Goal: Task Accomplishment & Management: Use online tool/utility

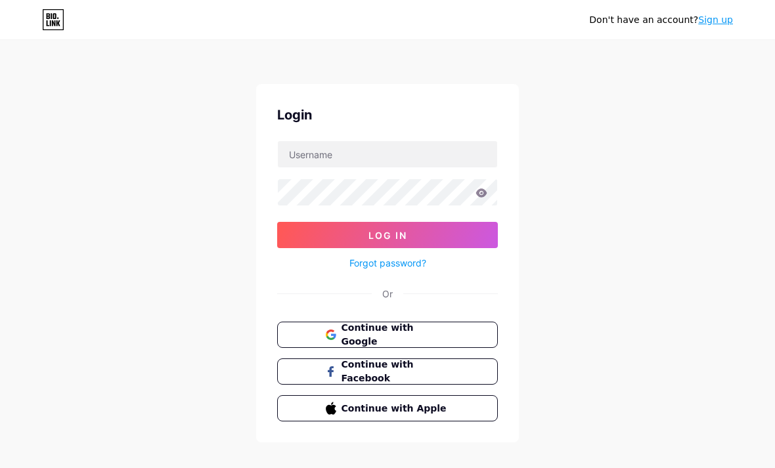
click at [383, 332] on span "Continue with Google" at bounding box center [395, 335] width 108 height 28
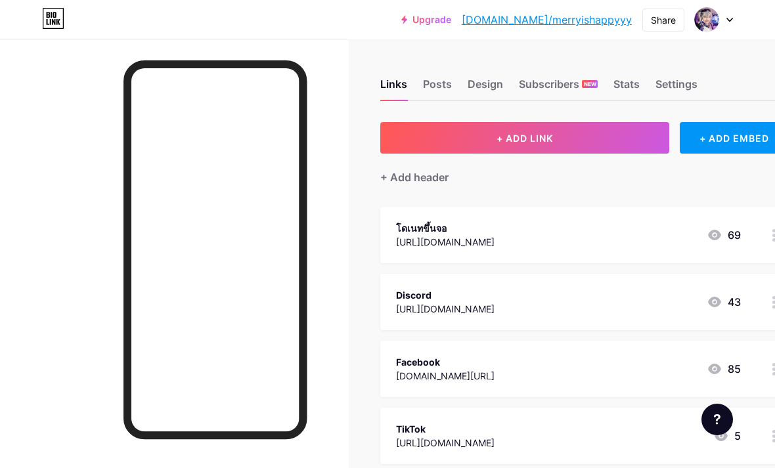
click at [532, 135] on span "+ ADD LINK" at bounding box center [524, 138] width 56 height 11
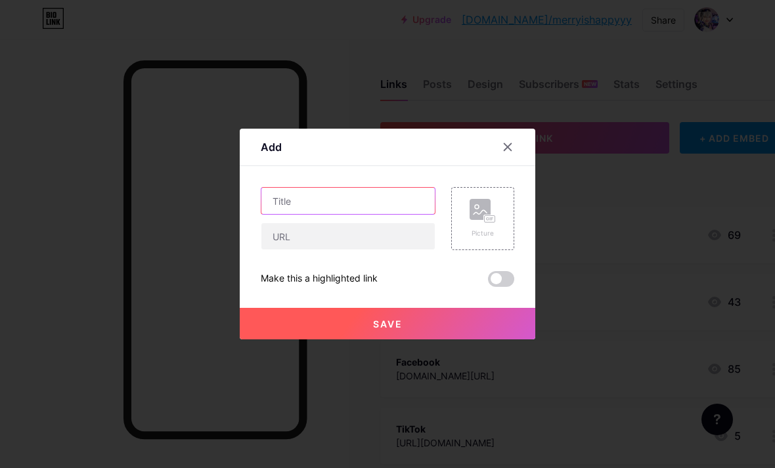
click at [345, 214] on input "text" at bounding box center [347, 201] width 173 height 26
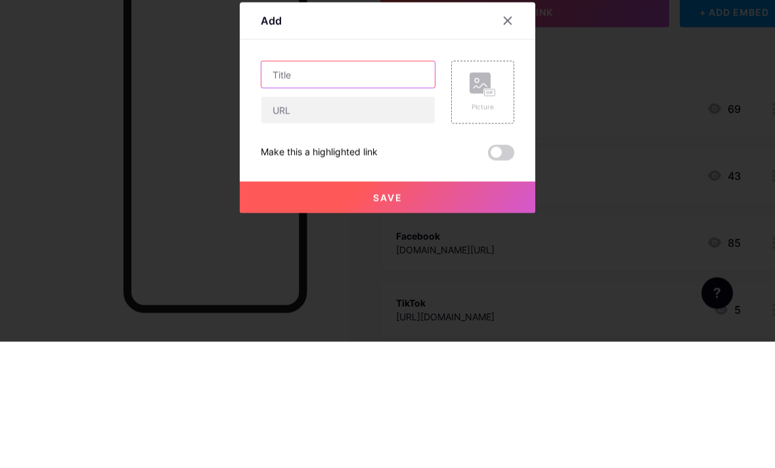
click at [302, 188] on input "text" at bounding box center [347, 201] width 173 height 26
paste input "[URL][DOMAIN_NAME]"
type input "[URL][DOMAIN_NAME]"
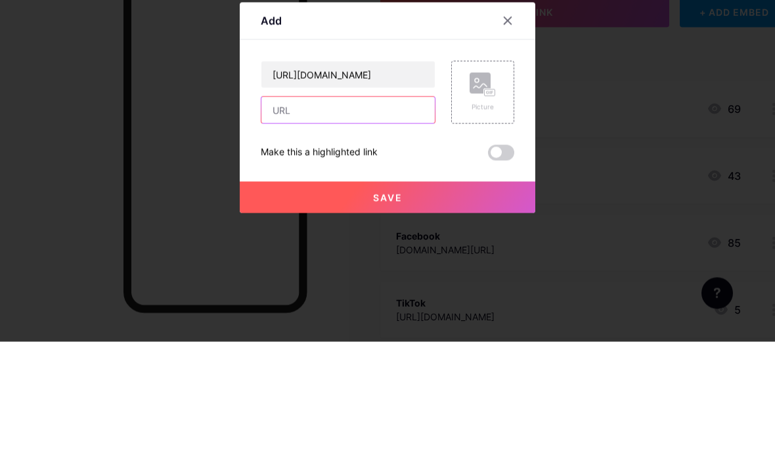
click at [344, 223] on input "text" at bounding box center [347, 236] width 173 height 26
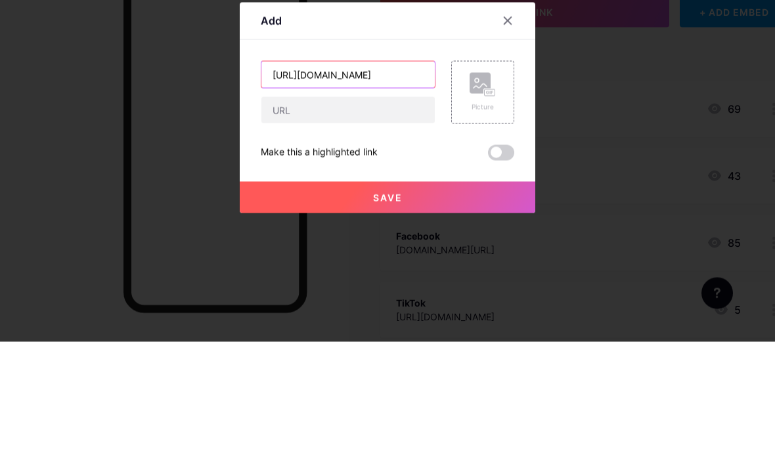
click at [357, 188] on input "[URL][DOMAIN_NAME]" at bounding box center [347, 201] width 173 height 26
click at [360, 188] on input "[URL][DOMAIN_NAME]" at bounding box center [347, 201] width 173 height 26
type input "โหลดเกม Infinity Nikki"
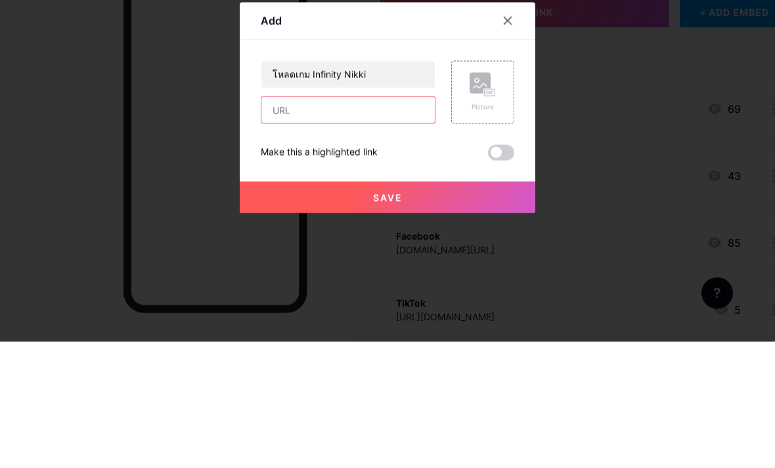
click at [353, 223] on input "text" at bounding box center [347, 236] width 173 height 26
click at [322, 223] on input "text" at bounding box center [347, 236] width 173 height 26
paste input "[URL][DOMAIN_NAME]"
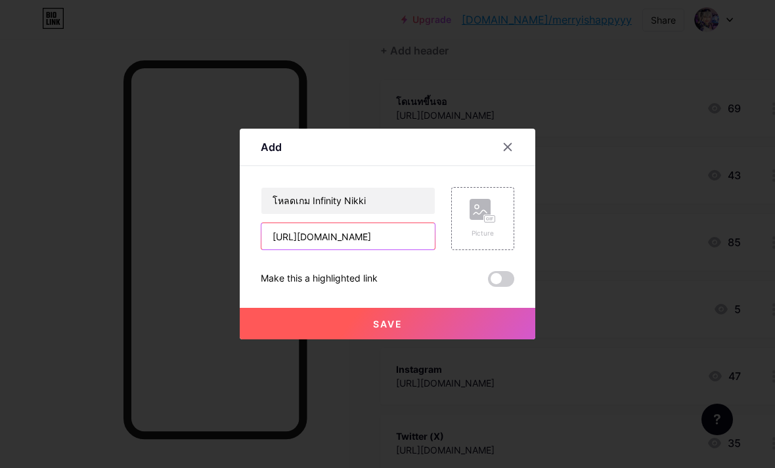
type input "[URL][DOMAIN_NAME]"
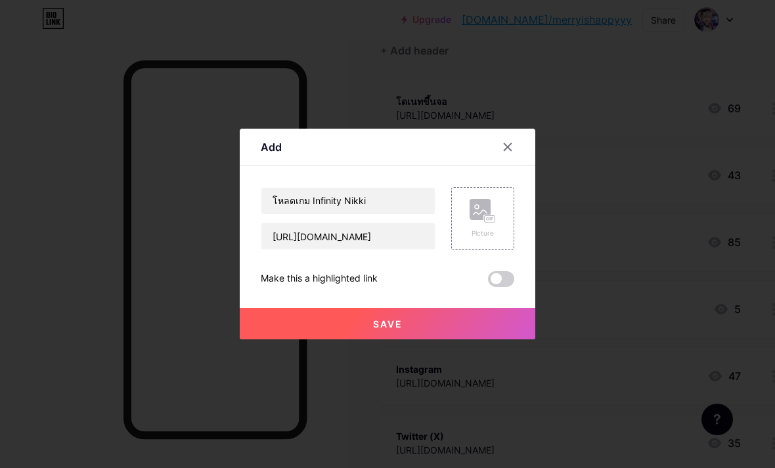
click at [439, 339] on button "Save" at bounding box center [387, 324] width 295 height 32
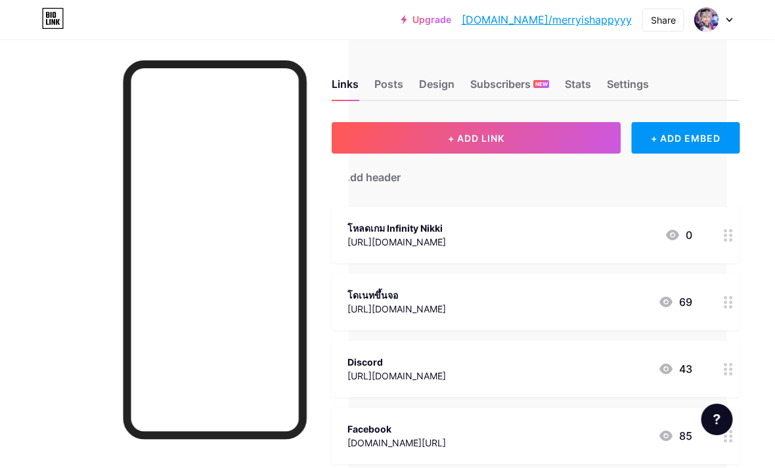
scroll to position [0, 68]
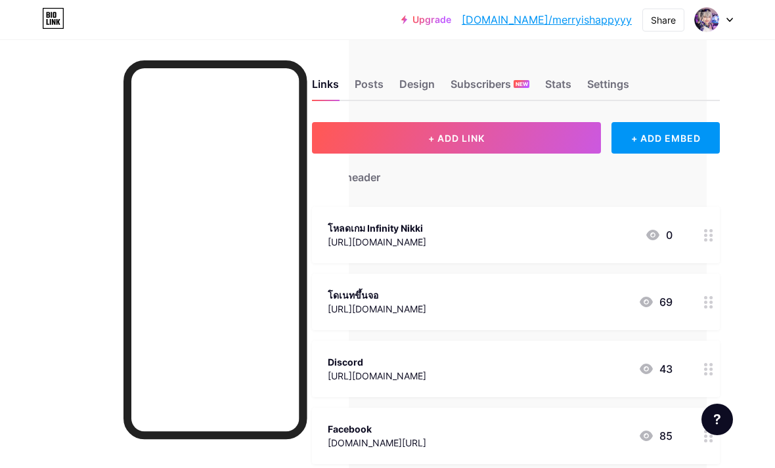
click at [466, 133] on span "+ ADD LINK" at bounding box center [456, 138] width 56 height 11
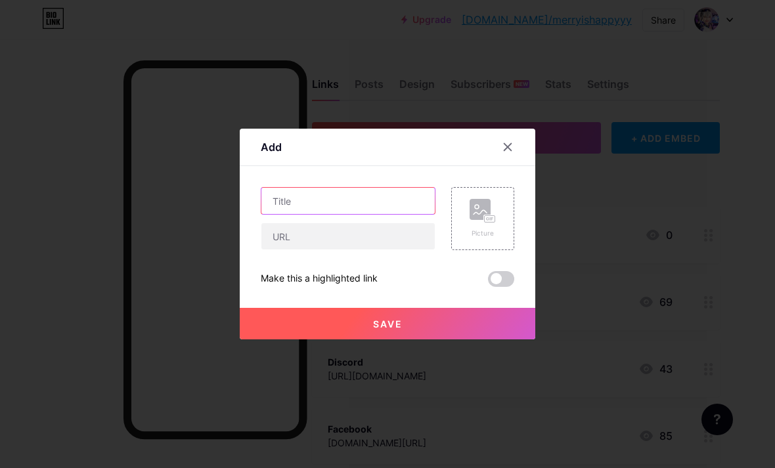
click at [330, 214] on input "text" at bounding box center [347, 201] width 173 height 26
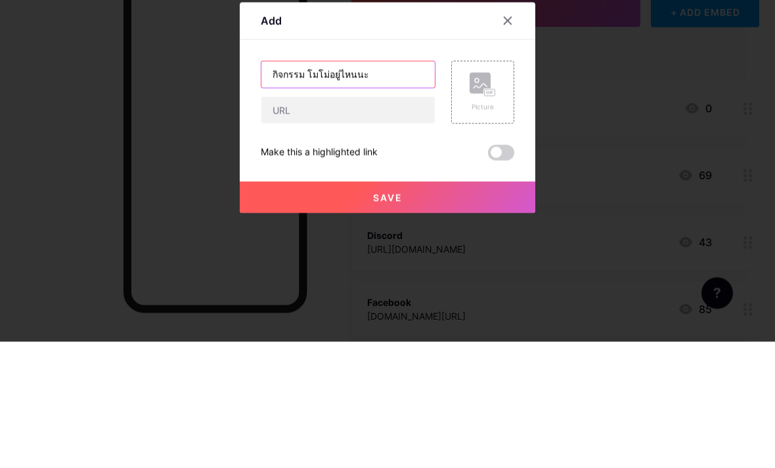
type input "กิจกรรม โมโม่อยู่ไหนนะ"
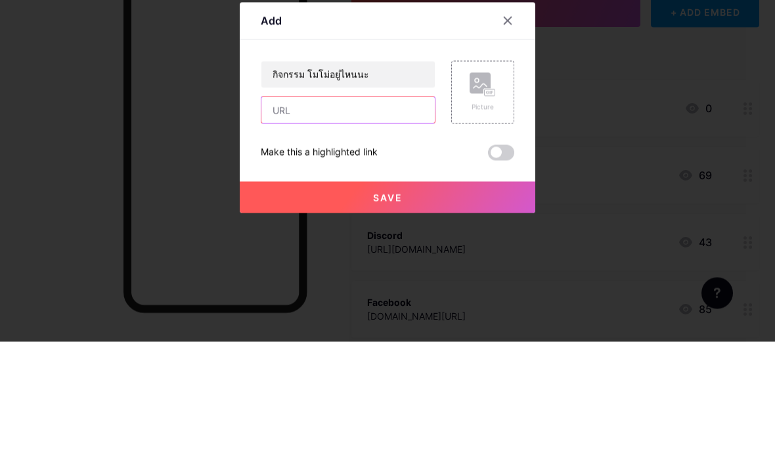
click at [339, 223] on input "text" at bounding box center [347, 236] width 173 height 26
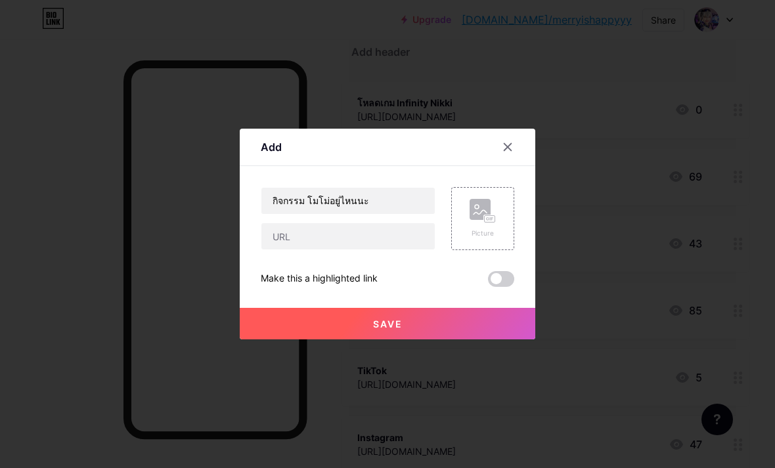
scroll to position [0, 0]
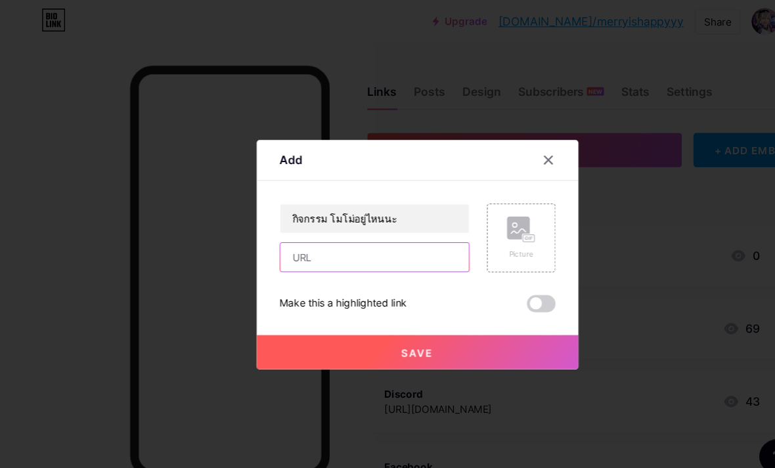
click at [325, 250] on input "text" at bounding box center [347, 236] width 173 height 26
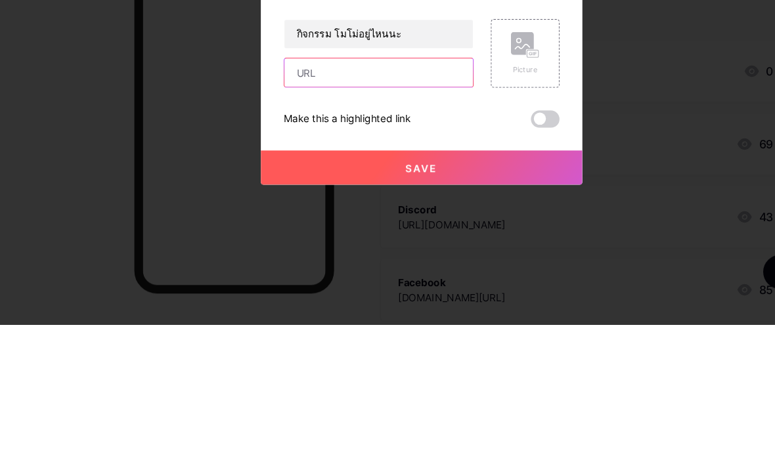
click at [317, 223] on input "text" at bounding box center [347, 236] width 173 height 26
paste input "[URL][DOMAIN_NAME]"
type input "[URL][DOMAIN_NAME]"
click at [424, 308] on button "Save" at bounding box center [387, 324] width 295 height 32
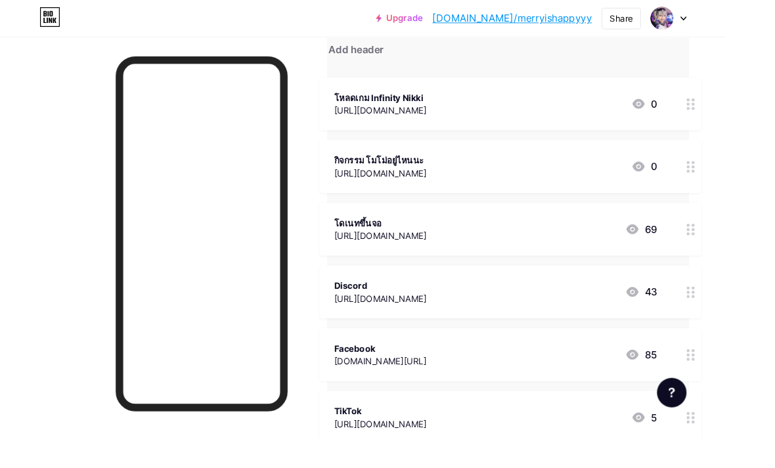
scroll to position [137, 68]
